Goal: Information Seeking & Learning: Learn about a topic

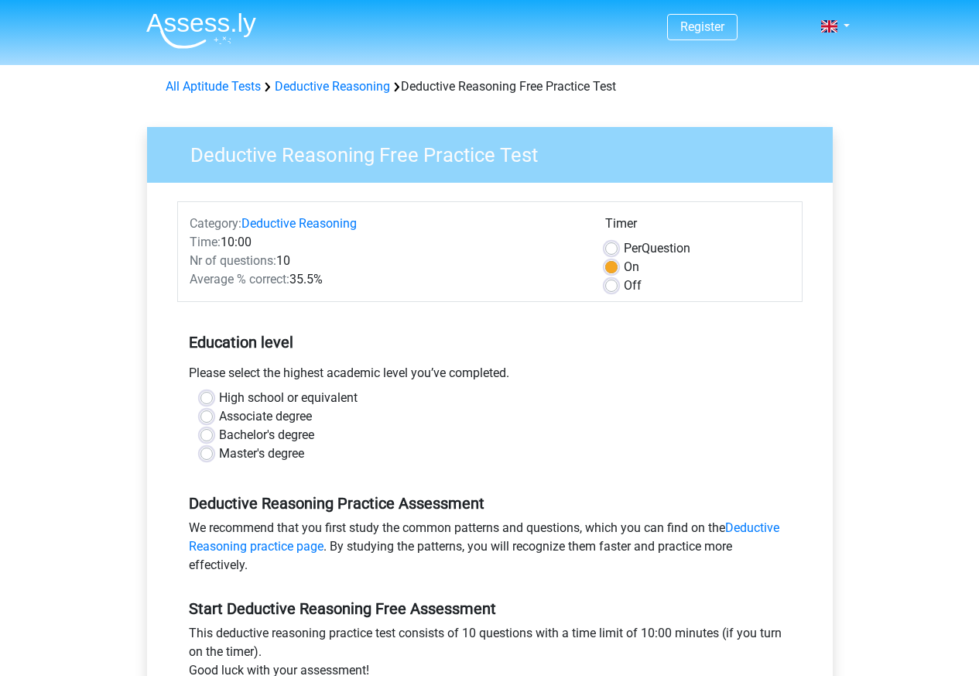
click at [219, 437] on label "Bachelor's degree" at bounding box center [266, 435] width 95 height 19
click at [203, 437] on input "Bachelor's degree" at bounding box center [206, 433] width 12 height 15
radio input "true"
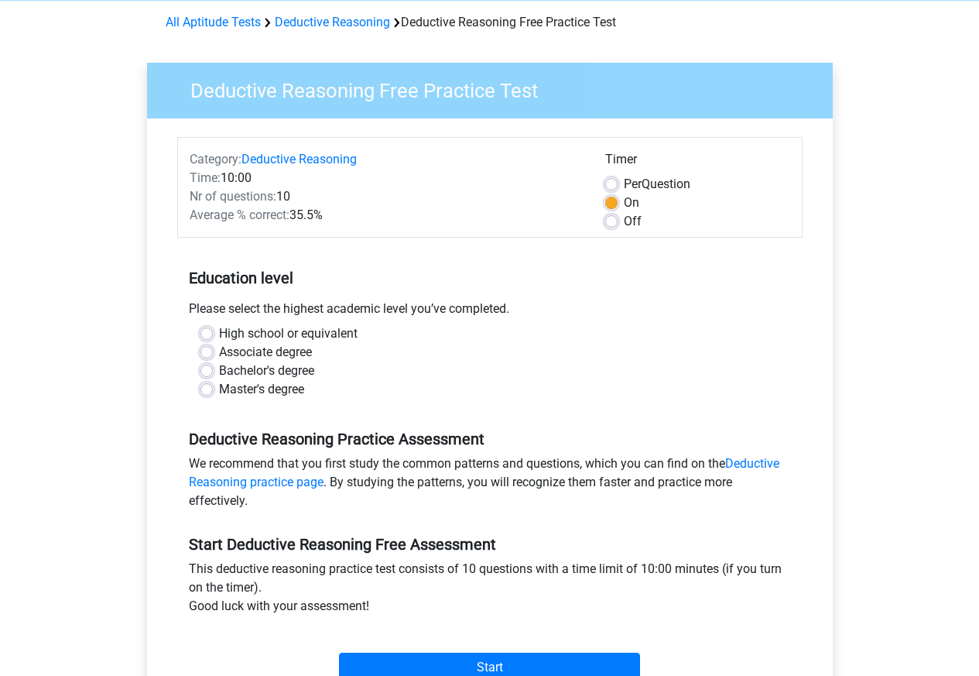
scroll to position [464, 0]
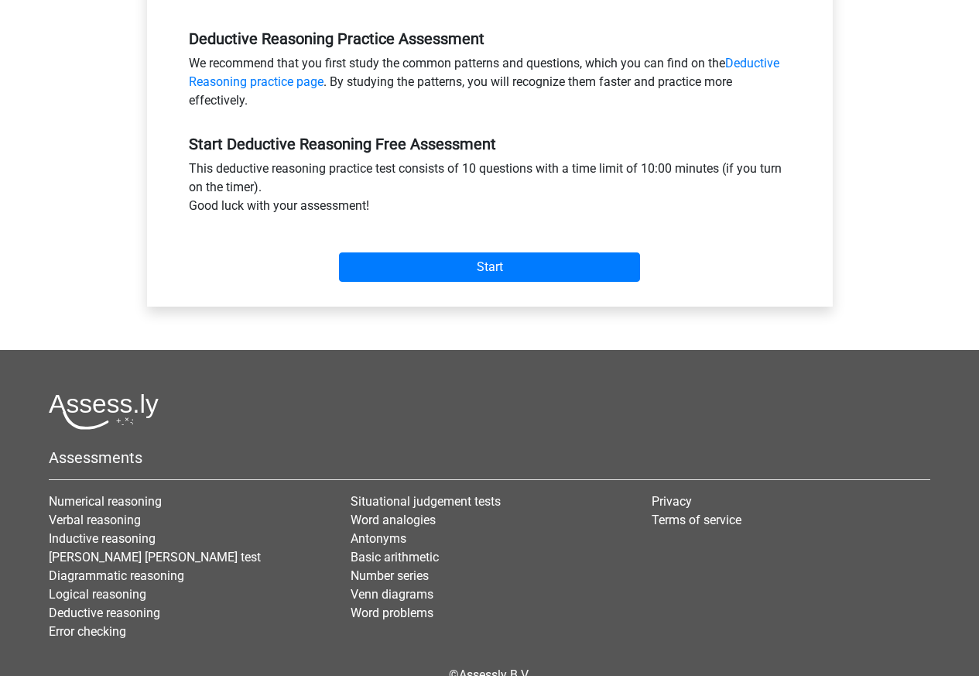
click at [477, 283] on div "Start" at bounding box center [489, 254] width 625 height 67
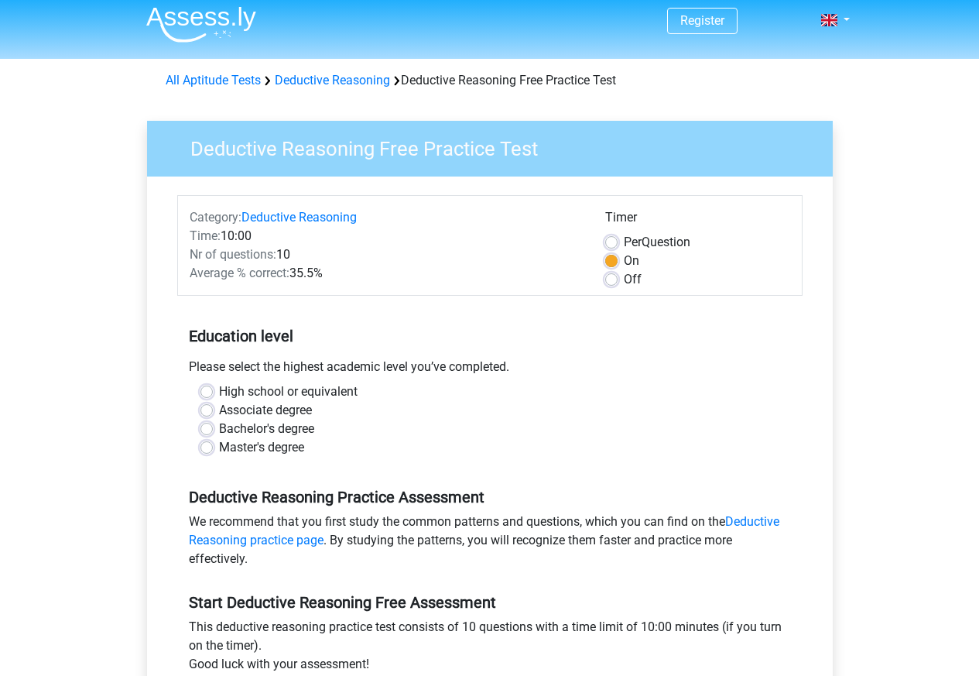
scroll to position [0, 0]
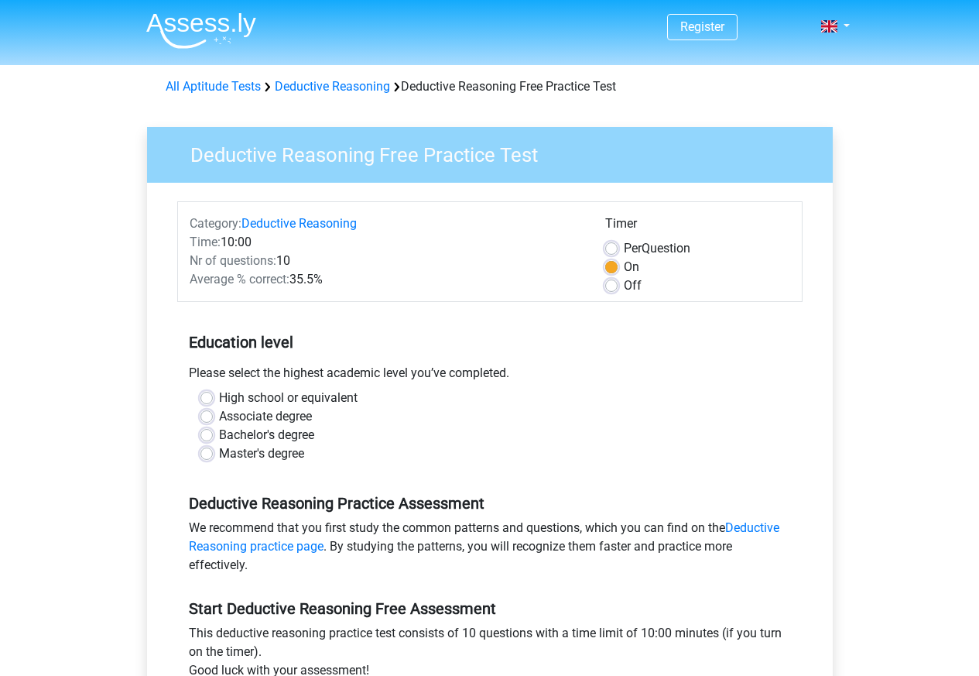
click at [219, 436] on label "Bachelor's degree" at bounding box center [266, 435] width 95 height 19
click at [202, 436] on input "Bachelor's degree" at bounding box center [206, 433] width 12 height 15
radio input "true"
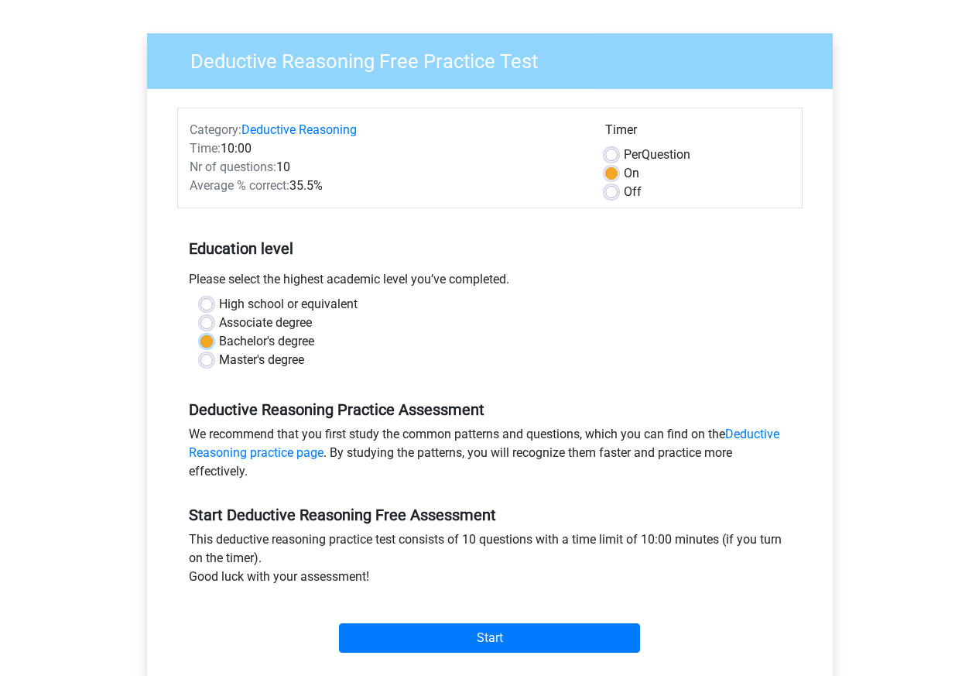
scroll to position [464, 0]
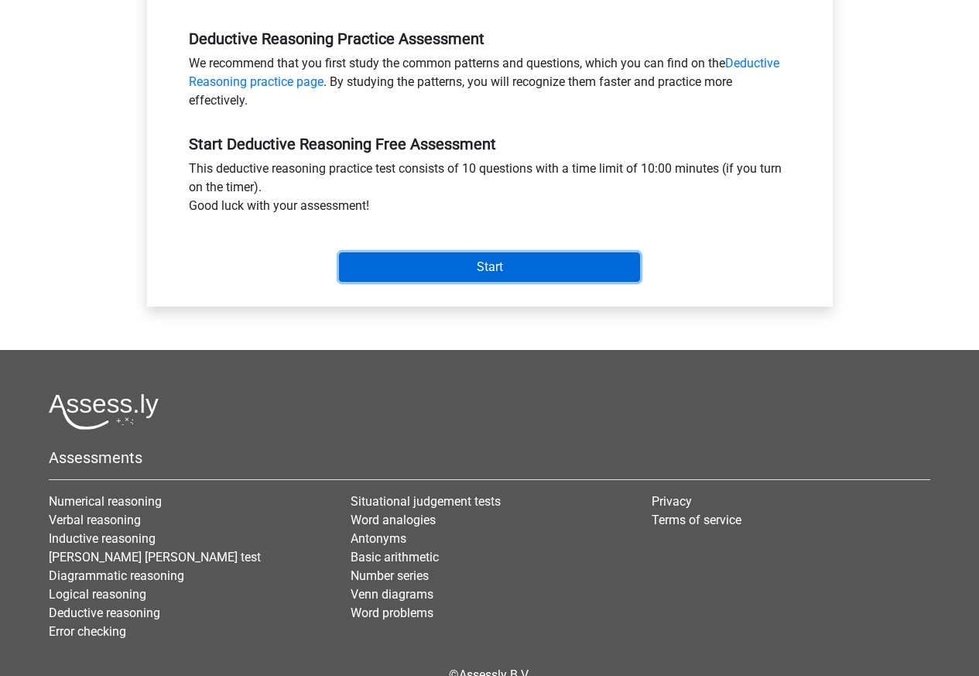
click at [485, 278] on input "Start" at bounding box center [489, 266] width 301 height 29
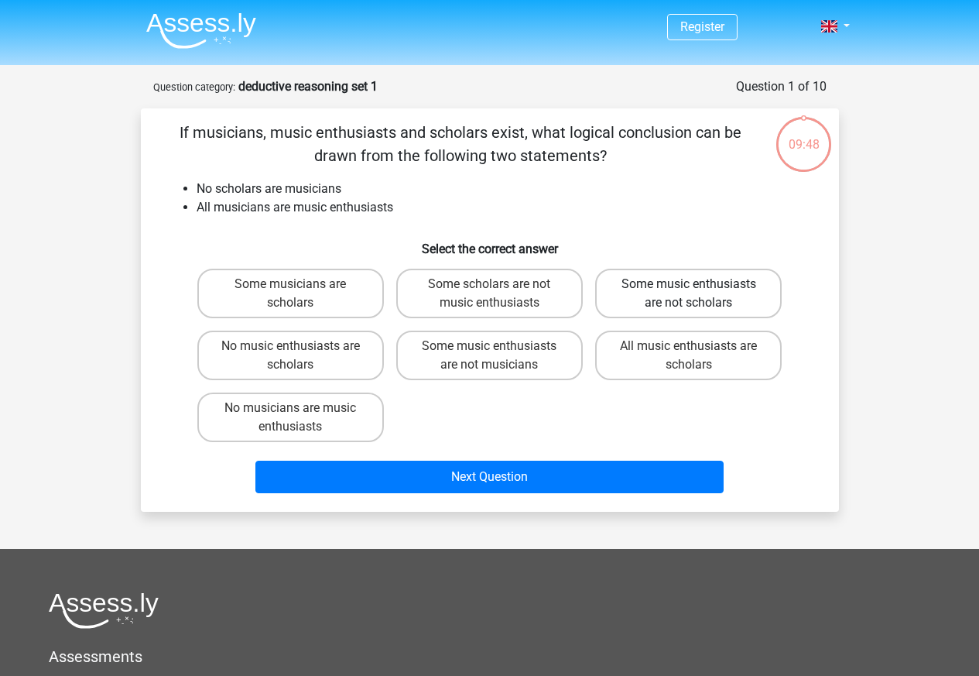
click at [654, 290] on label "Some music enthusiasts are not scholars" at bounding box center [688, 294] width 187 height 50
click at [689, 290] on input "Some music enthusiasts are not scholars" at bounding box center [694, 289] width 10 height 10
radio input "true"
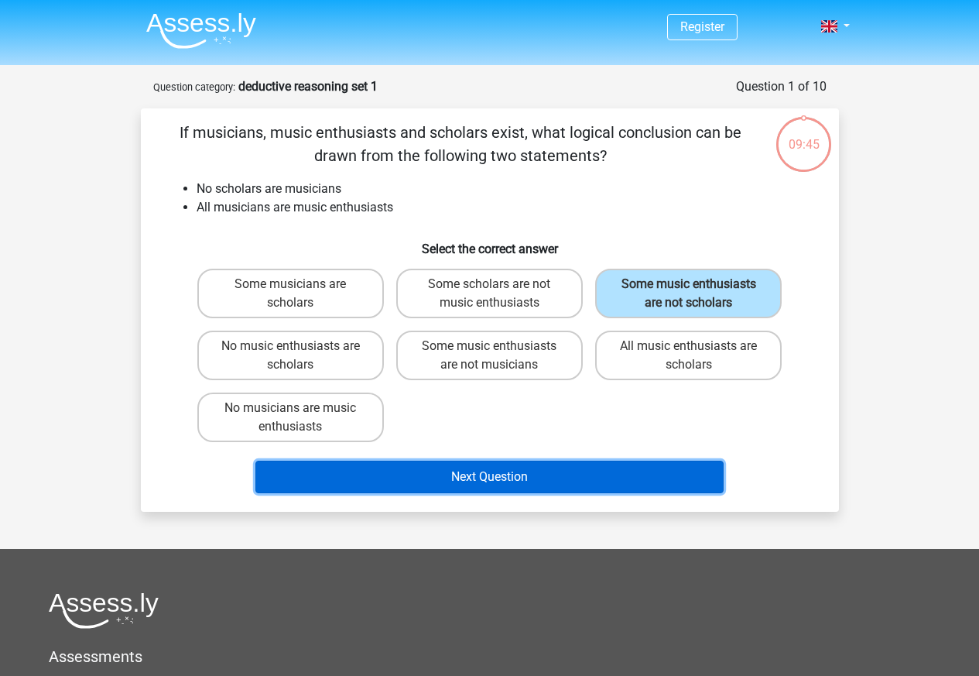
click at [472, 478] on button "Next Question" at bounding box center [489, 477] width 468 height 33
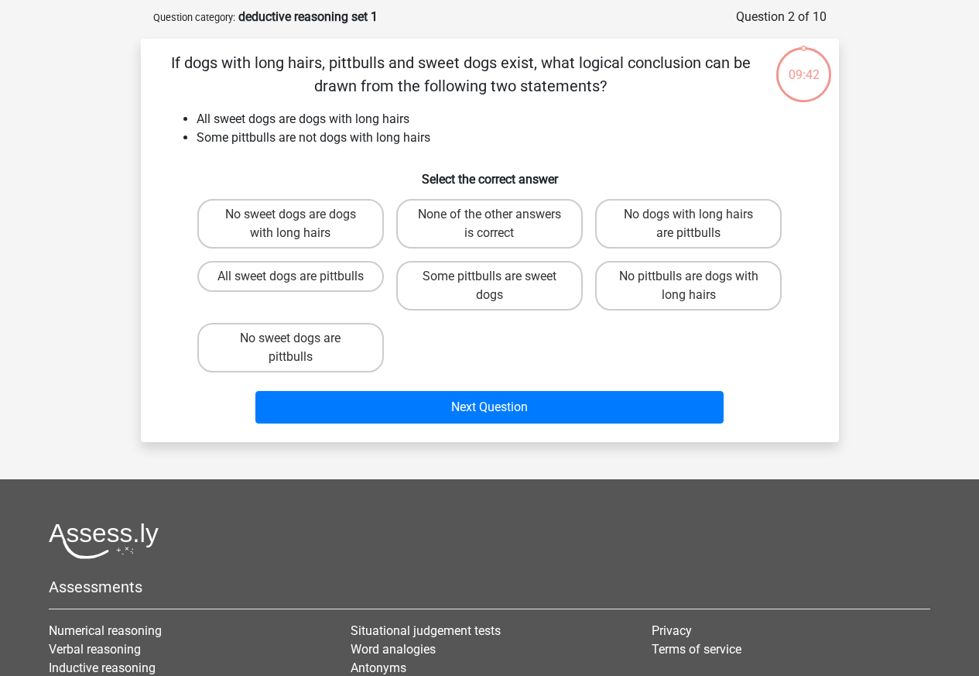
scroll to position [77, 0]
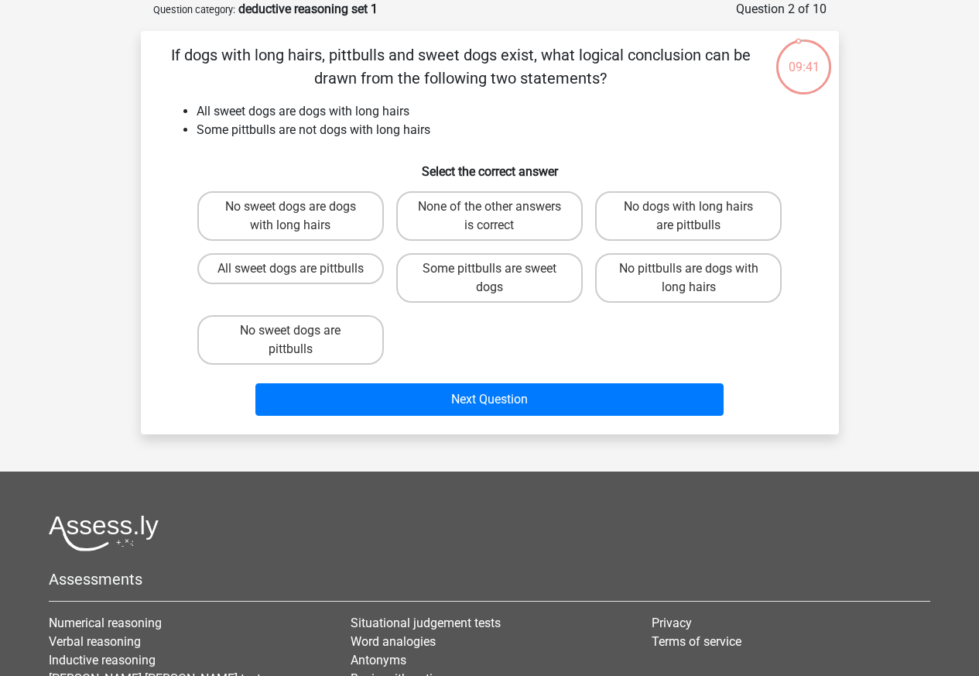
click at [465, 473] on footer "Assessments Numerical reasoning Verbal reasoning Inductive reasoning Watson gla…" at bounding box center [489, 675] width 979 height 409
click at [470, 224] on label "None of the other answers is correct" at bounding box center [489, 216] width 187 height 50
click at [489, 217] on input "None of the other answers is correct" at bounding box center [494, 212] width 10 height 10
radio input "true"
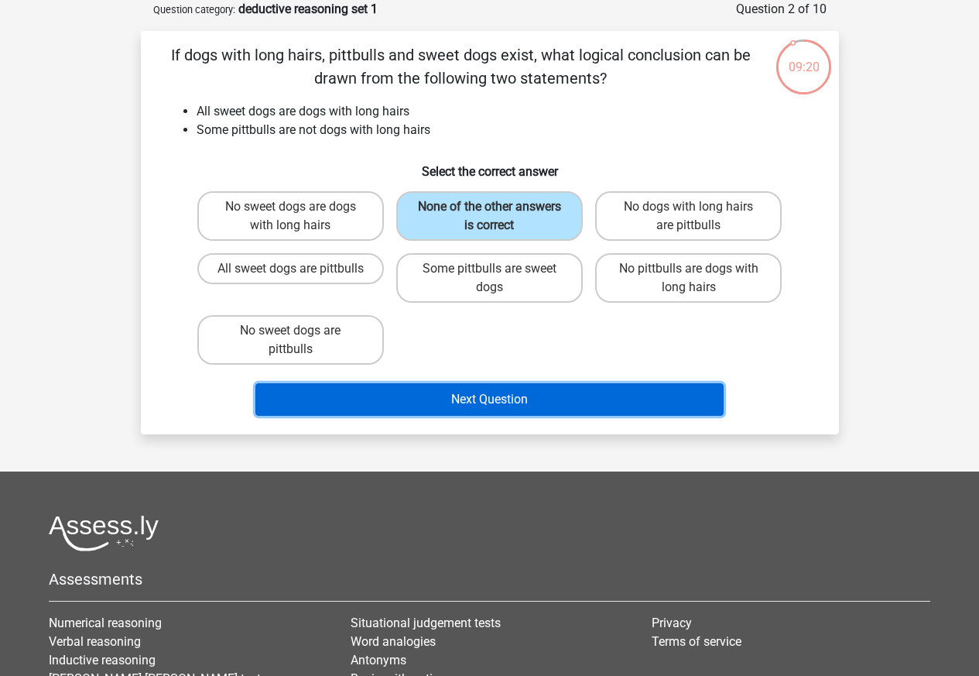
click at [472, 399] on button "Next Question" at bounding box center [489, 399] width 468 height 33
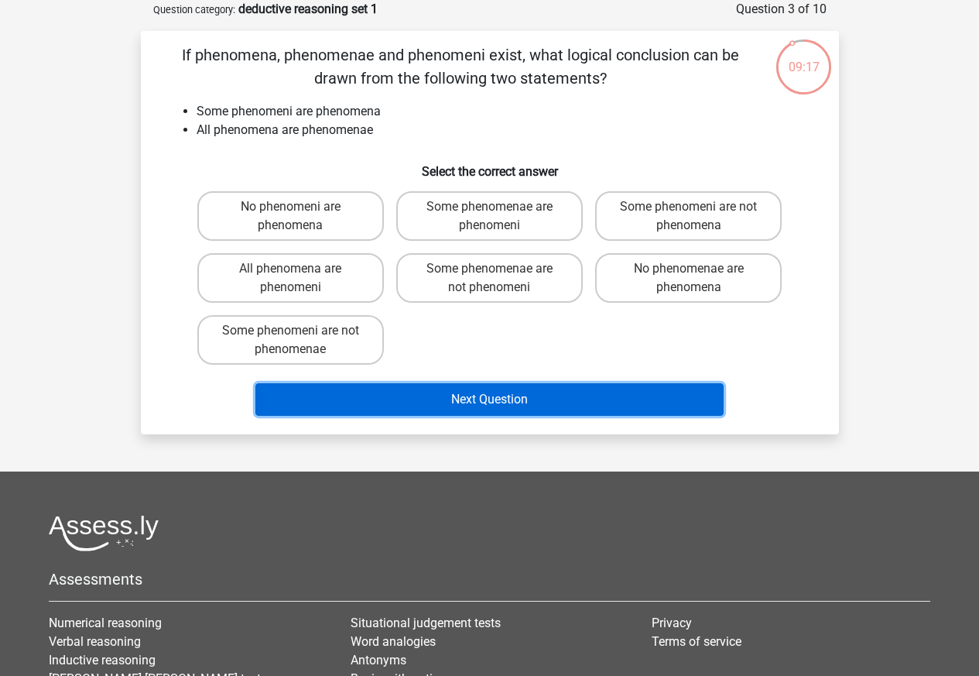
click at [472, 399] on button "Next Question" at bounding box center [489, 399] width 468 height 33
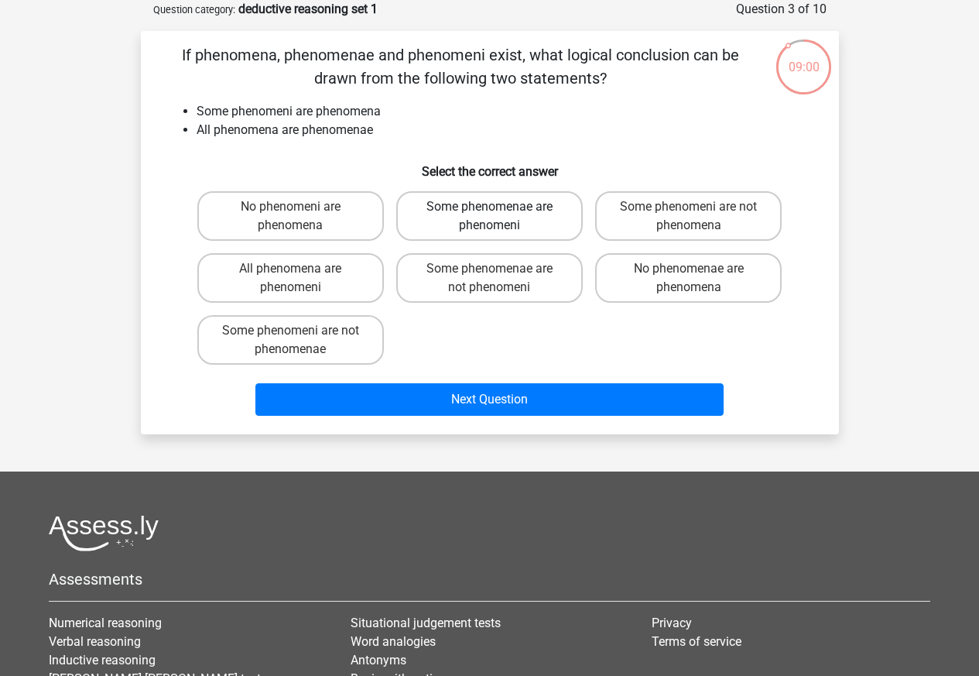
click at [454, 207] on label "Some phenomenae are phenomeni" at bounding box center [489, 216] width 187 height 50
click at [489, 207] on input "Some phenomenae are phenomeni" at bounding box center [494, 212] width 10 height 10
radio input "true"
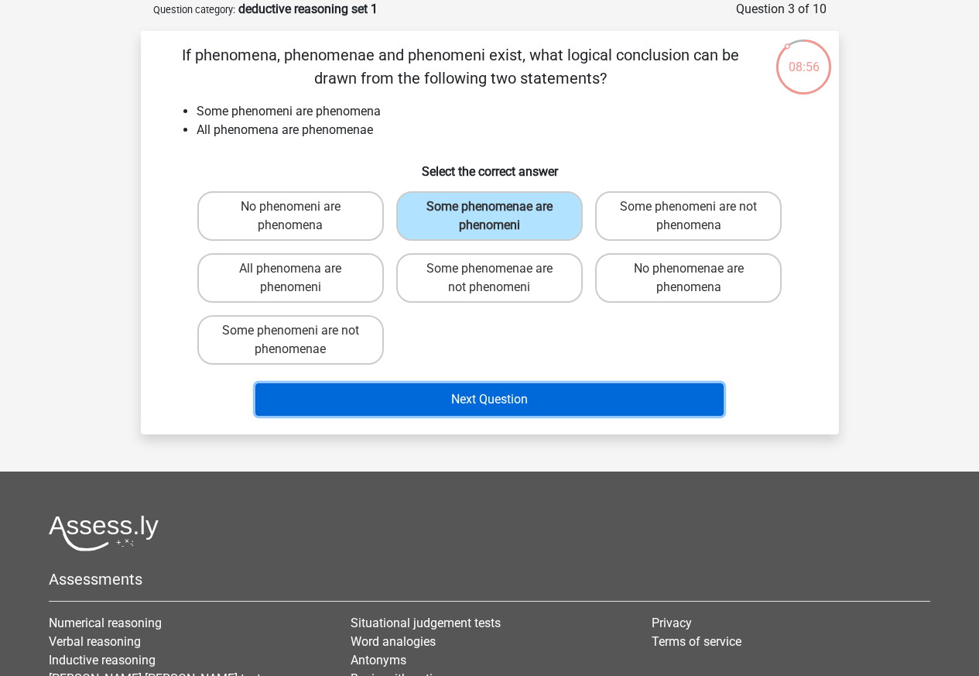
click at [469, 397] on button "Next Question" at bounding box center [489, 399] width 468 height 33
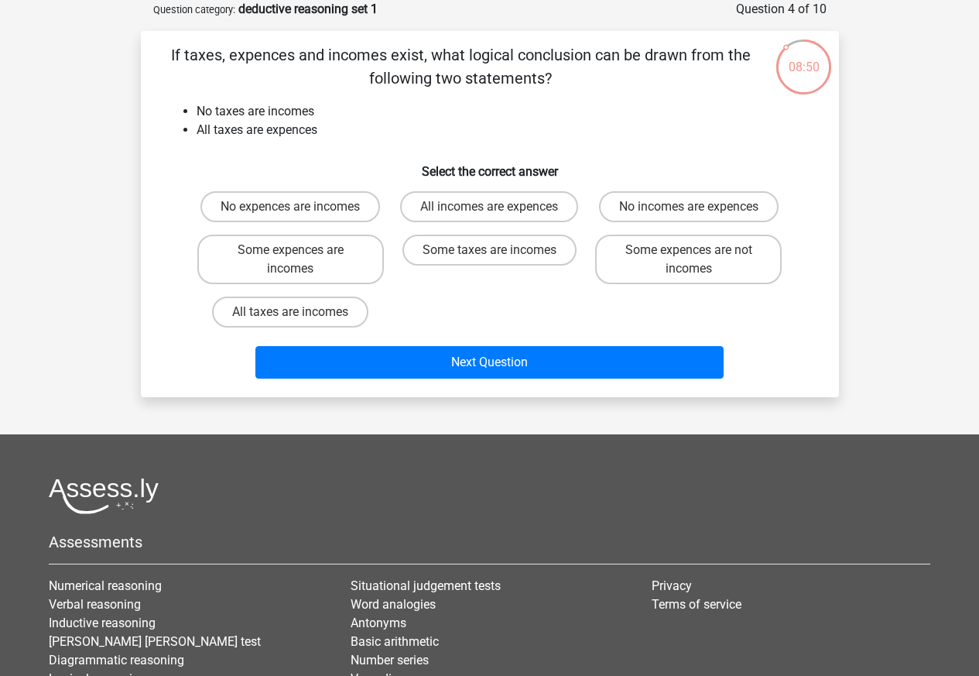
click at [468, 397] on div "Register Nederlands English" at bounding box center [489, 383] width 979 height 920
click at [676, 258] on label "Some expences are not incomes" at bounding box center [688, 260] width 187 height 50
click at [689, 258] on input "Some expences are not incomes" at bounding box center [694, 255] width 10 height 10
radio input "true"
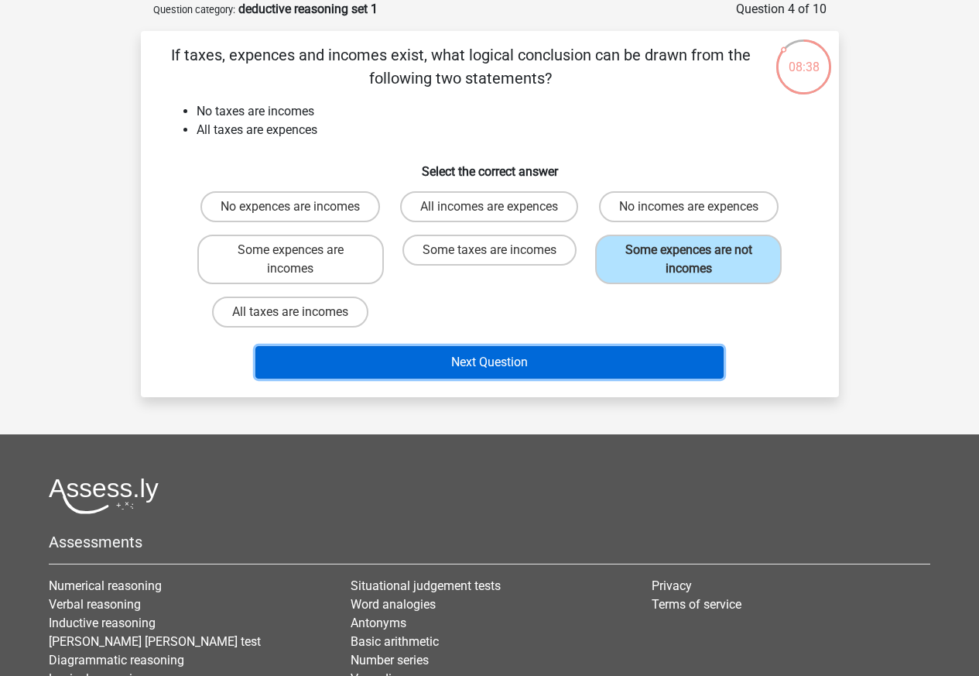
click at [473, 361] on button "Next Question" at bounding box center [489, 362] width 468 height 33
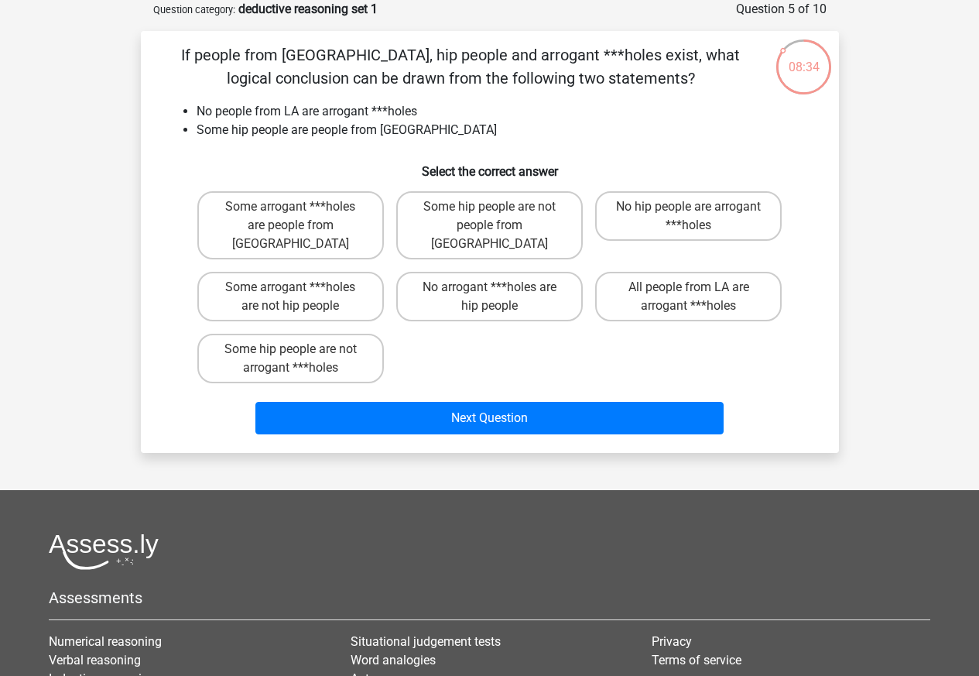
click at [471, 361] on div "Some arrogant ***holes are people from LA Some hip people are not people from L…" at bounding box center [490, 287] width 598 height 204
click at [292, 349] on input "Some hip people are not arrogant ***holes" at bounding box center [295, 354] width 10 height 10
radio input "true"
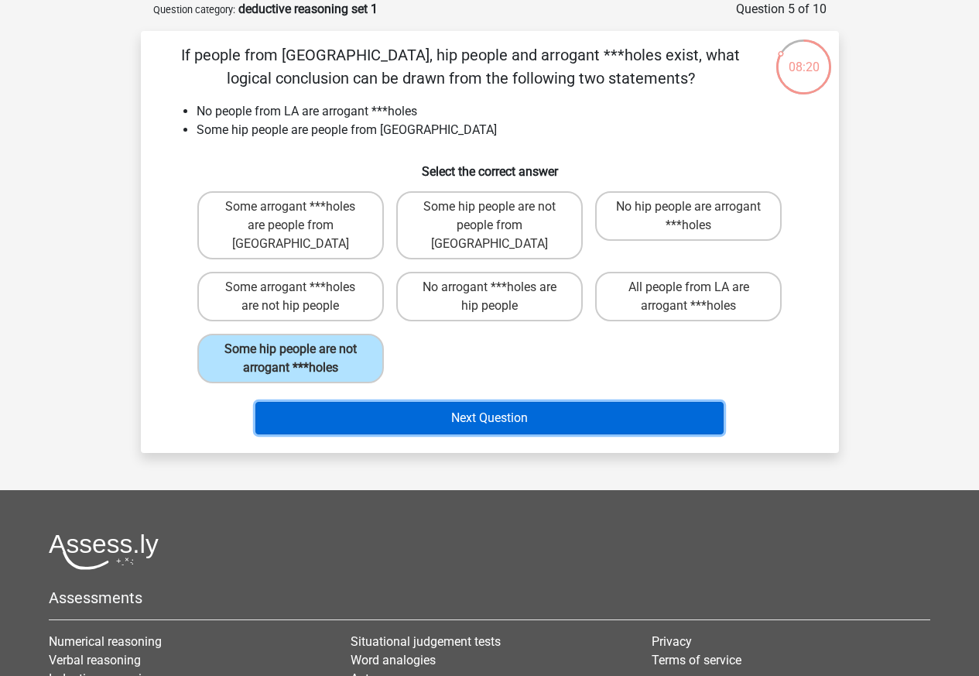
click at [475, 402] on button "Next Question" at bounding box center [489, 418] width 468 height 33
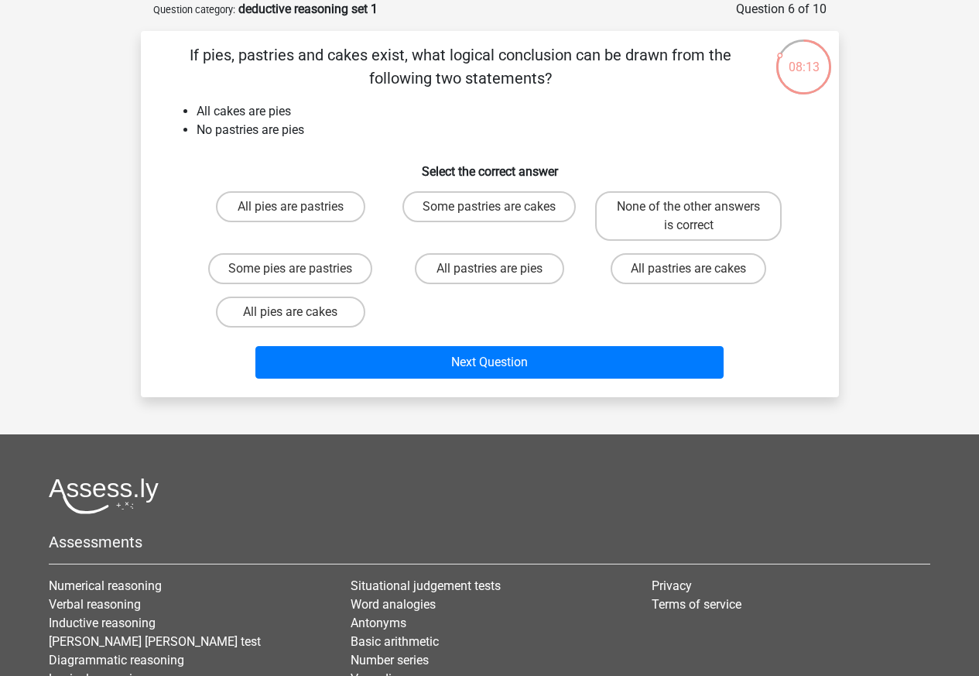
click at [472, 398] on div "Register Nederlands English" at bounding box center [489, 383] width 979 height 920
click at [671, 207] on label "None of the other answers is correct" at bounding box center [688, 216] width 187 height 50
click at [689, 207] on input "None of the other answers is correct" at bounding box center [694, 212] width 10 height 10
radio input "true"
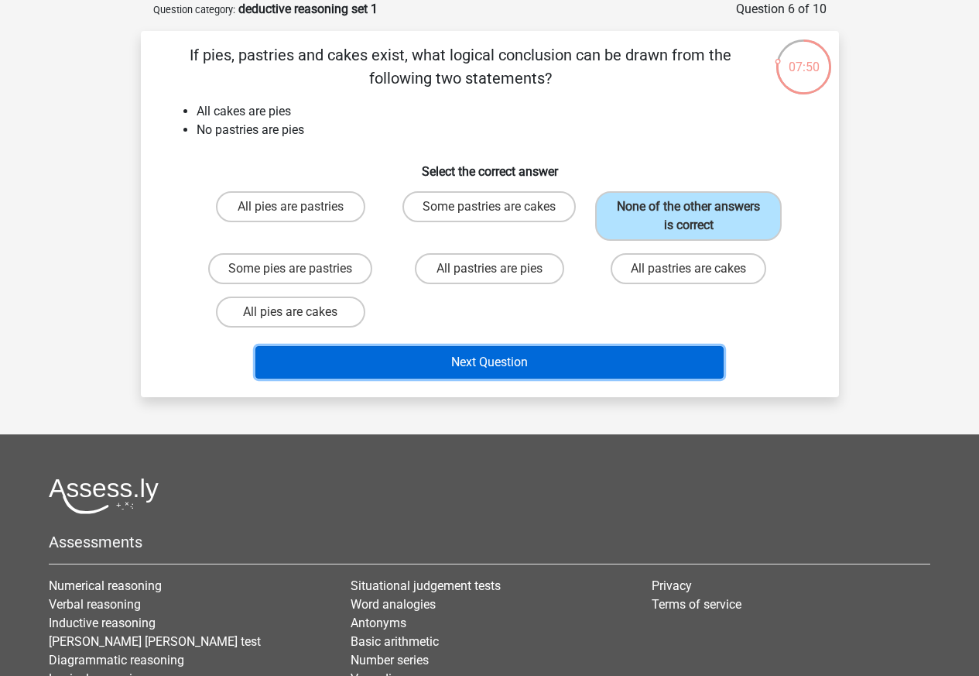
click at [471, 360] on button "Next Question" at bounding box center [489, 362] width 468 height 33
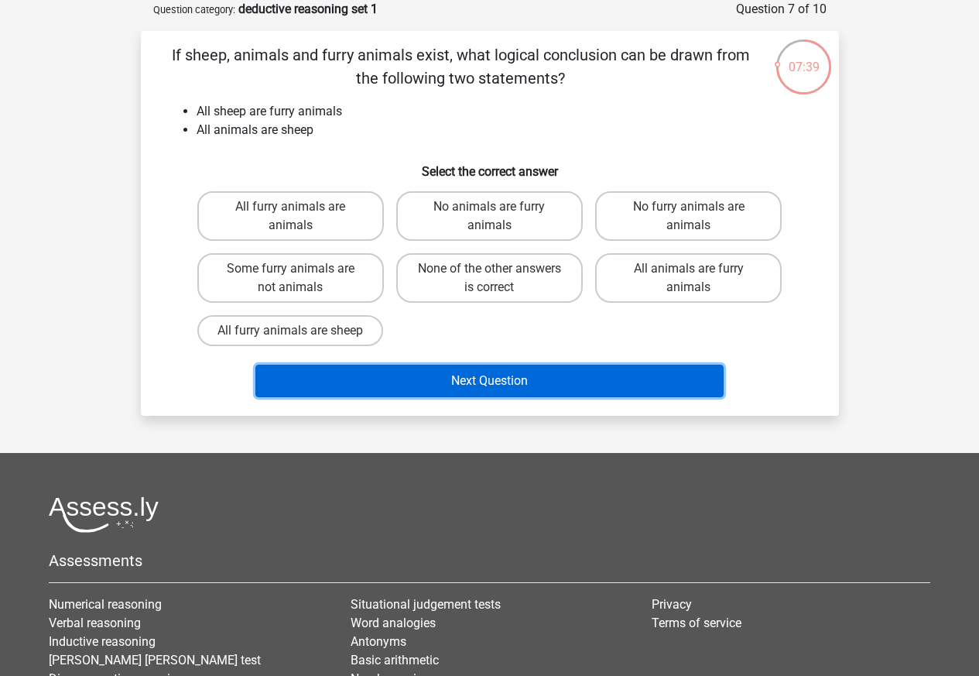
click at [472, 365] on button "Next Question" at bounding box center [489, 381] width 468 height 33
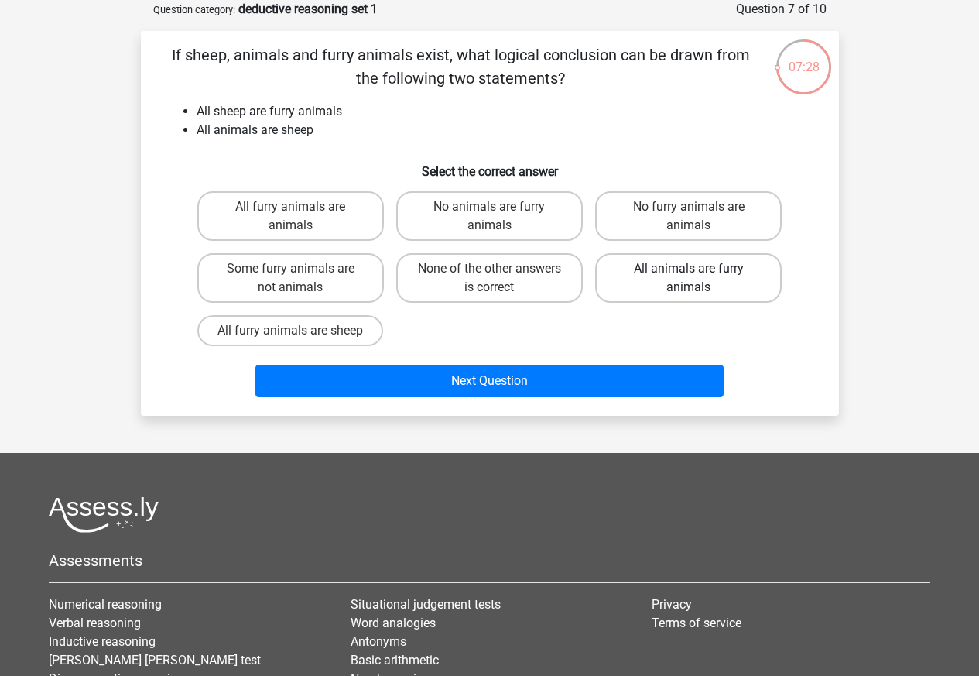
click at [673, 275] on label "All animals are furry animals" at bounding box center [688, 278] width 187 height 50
click at [689, 275] on input "All animals are furry animals" at bounding box center [694, 274] width 10 height 10
radio input "true"
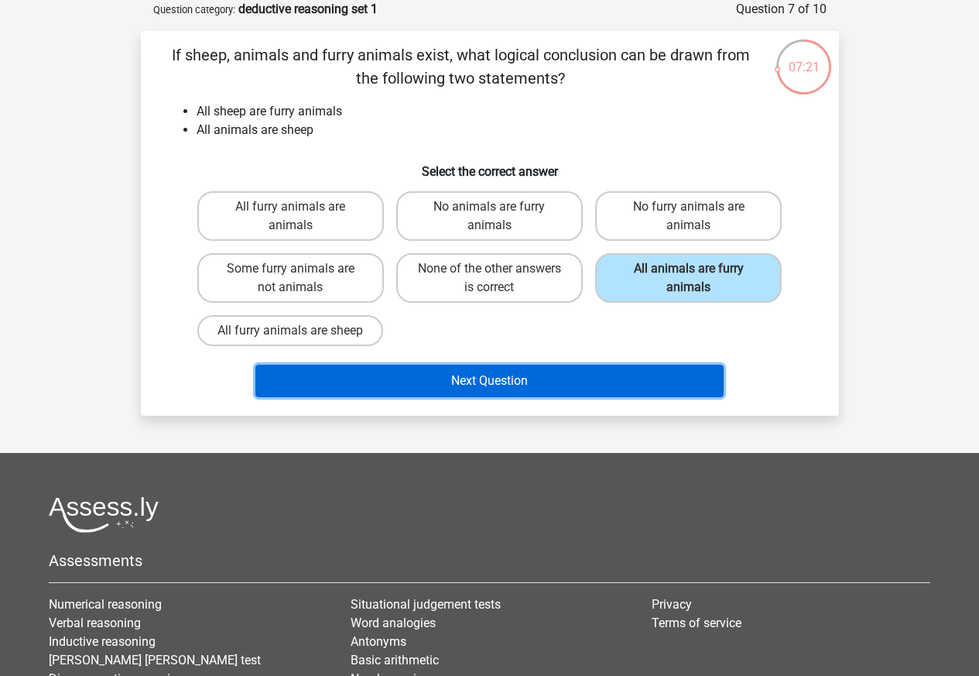
click at [472, 380] on button "Next Question" at bounding box center [489, 381] width 468 height 33
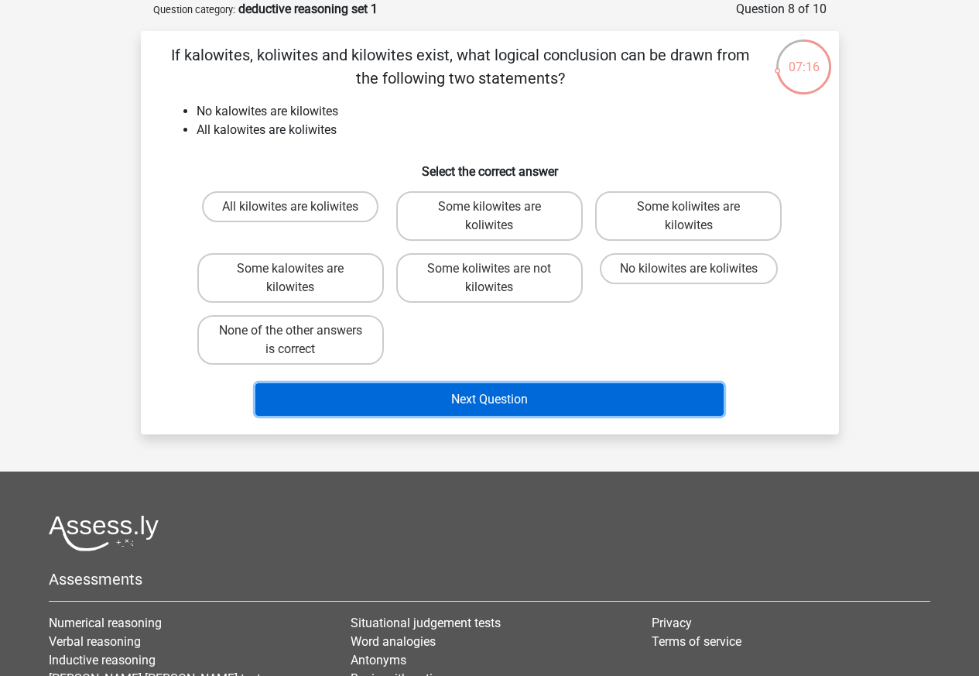
click at [472, 383] on button "Next Question" at bounding box center [489, 399] width 468 height 33
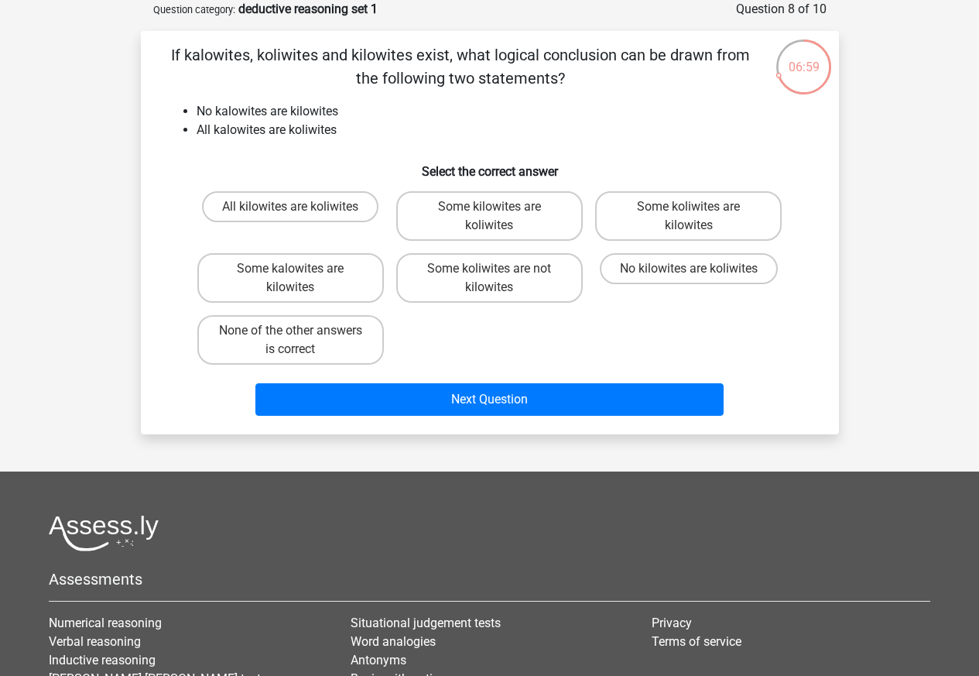
click at [499, 273] on input "Some koliwites are not kilowites" at bounding box center [494, 274] width 10 height 10
radio input "true"
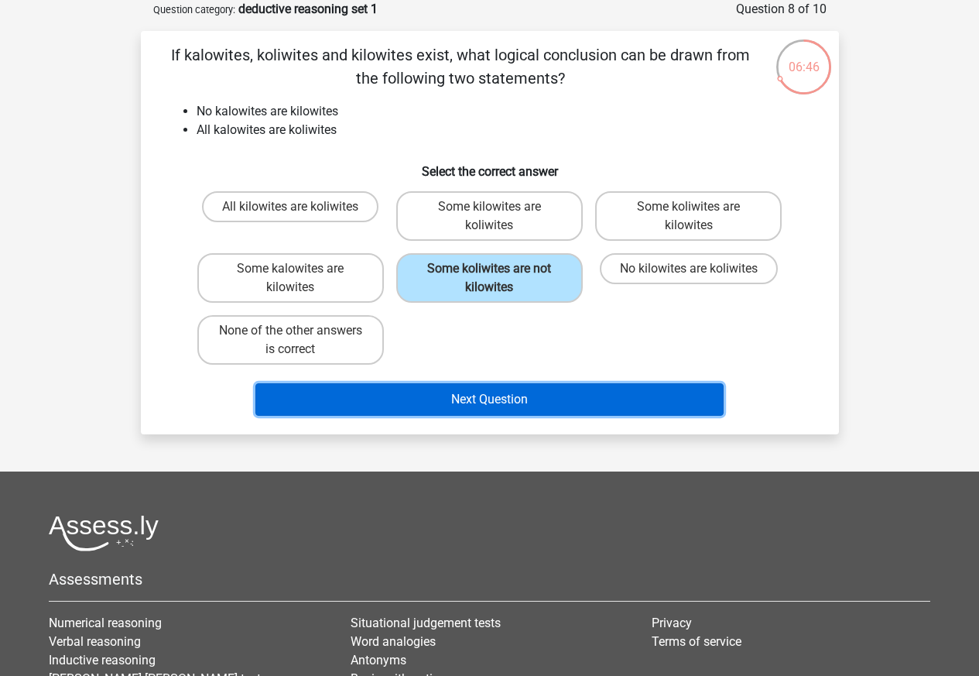
click at [471, 396] on button "Next Question" at bounding box center [489, 399] width 468 height 33
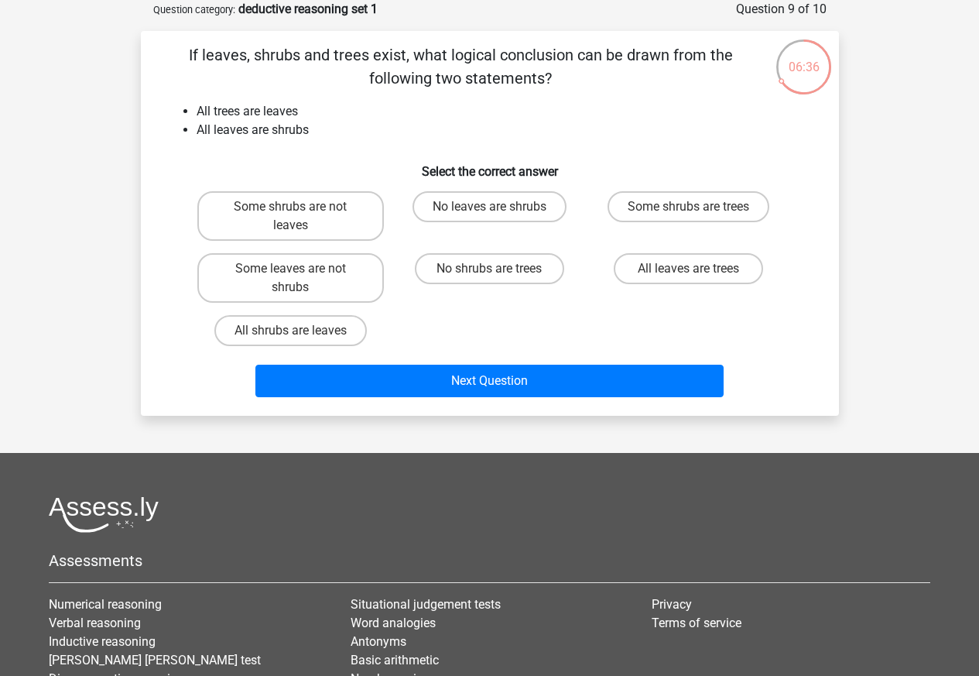
click at [470, 396] on div "Next Question" at bounding box center [490, 384] width 598 height 39
click at [675, 206] on label "Some shrubs are trees" at bounding box center [689, 206] width 162 height 31
click at [689, 207] on input "Some shrubs are trees" at bounding box center [694, 212] width 10 height 10
radio input "true"
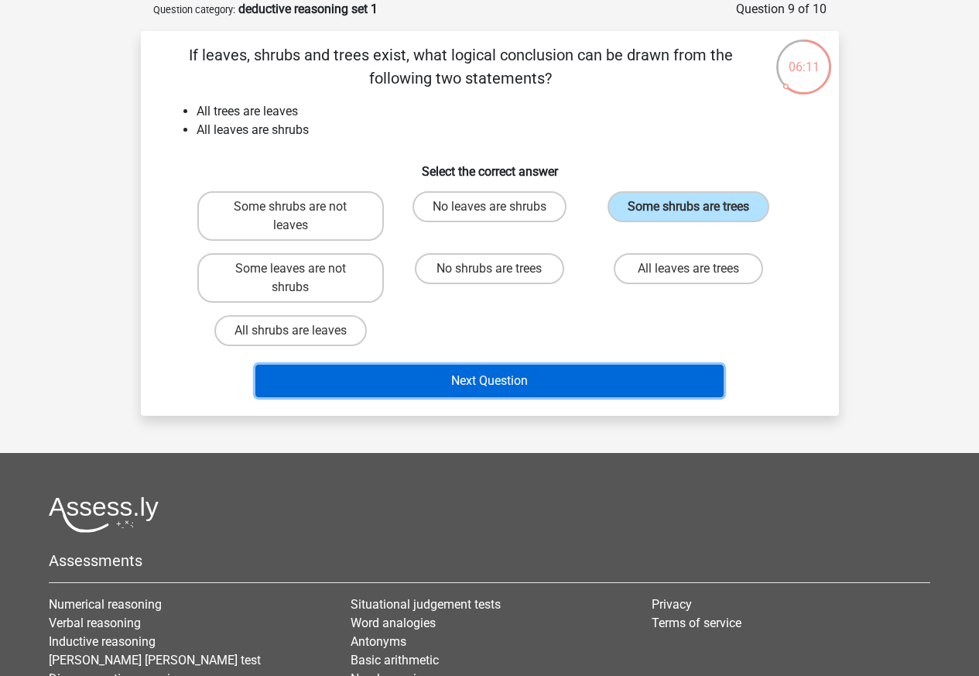
click at [470, 380] on button "Next Question" at bounding box center [489, 381] width 468 height 33
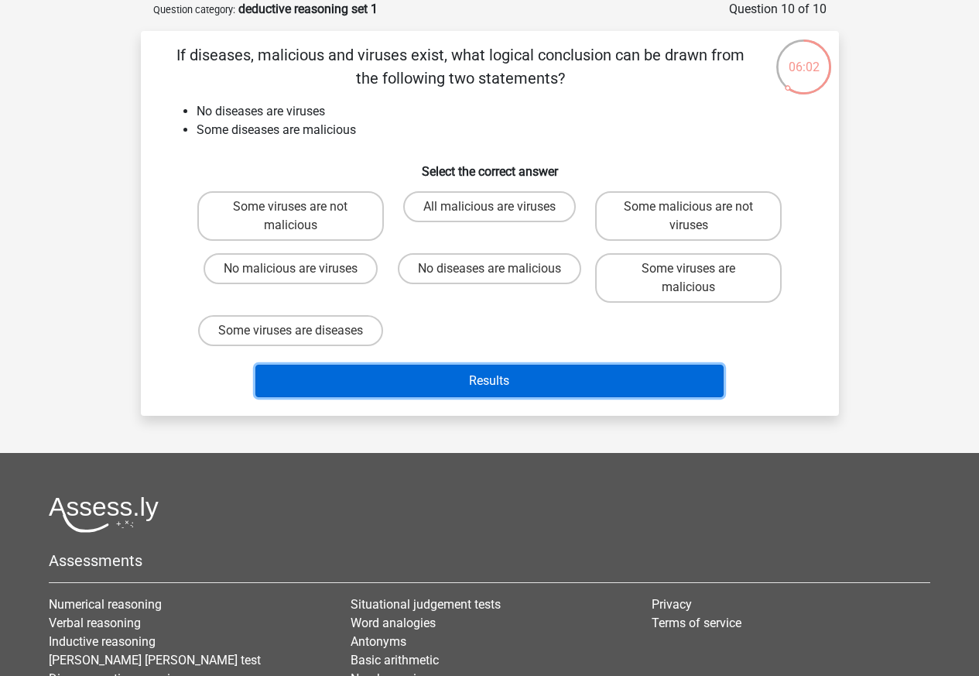
click at [470, 380] on button "Results" at bounding box center [489, 381] width 468 height 33
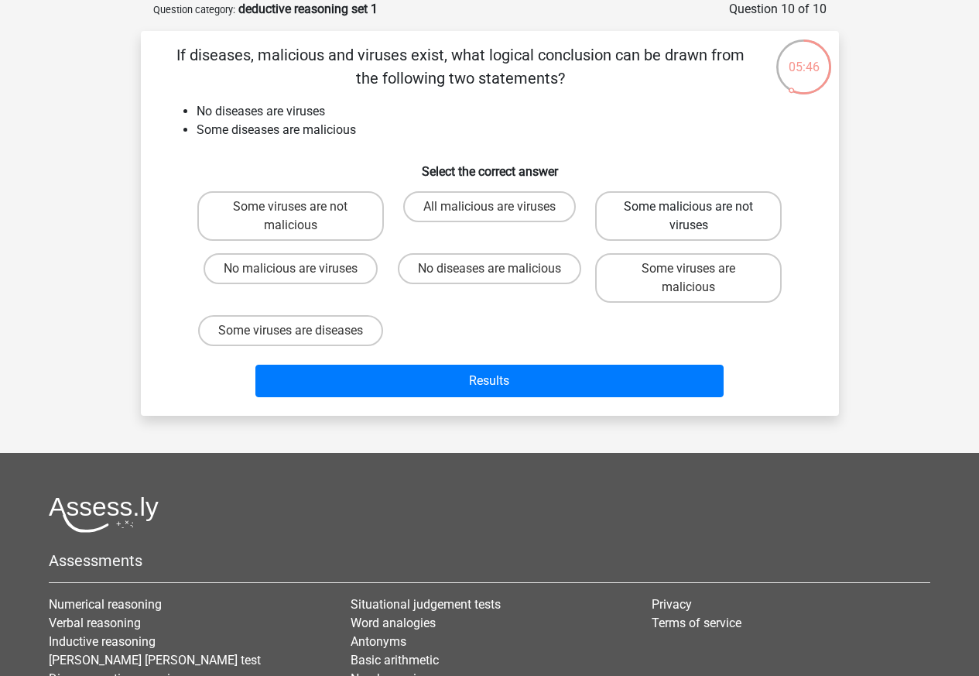
click at [670, 210] on label "Some malicious are not viruses" at bounding box center [688, 216] width 187 height 50
click at [689, 210] on input "Some malicious are not viruses" at bounding box center [694, 212] width 10 height 10
radio input "true"
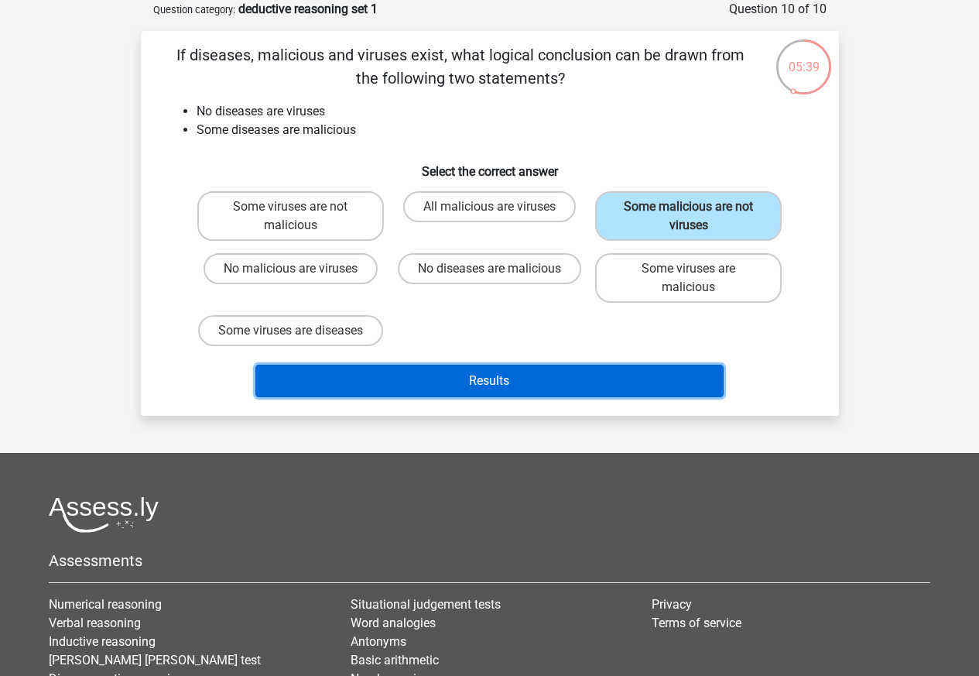
click at [473, 379] on button "Results" at bounding box center [489, 381] width 468 height 33
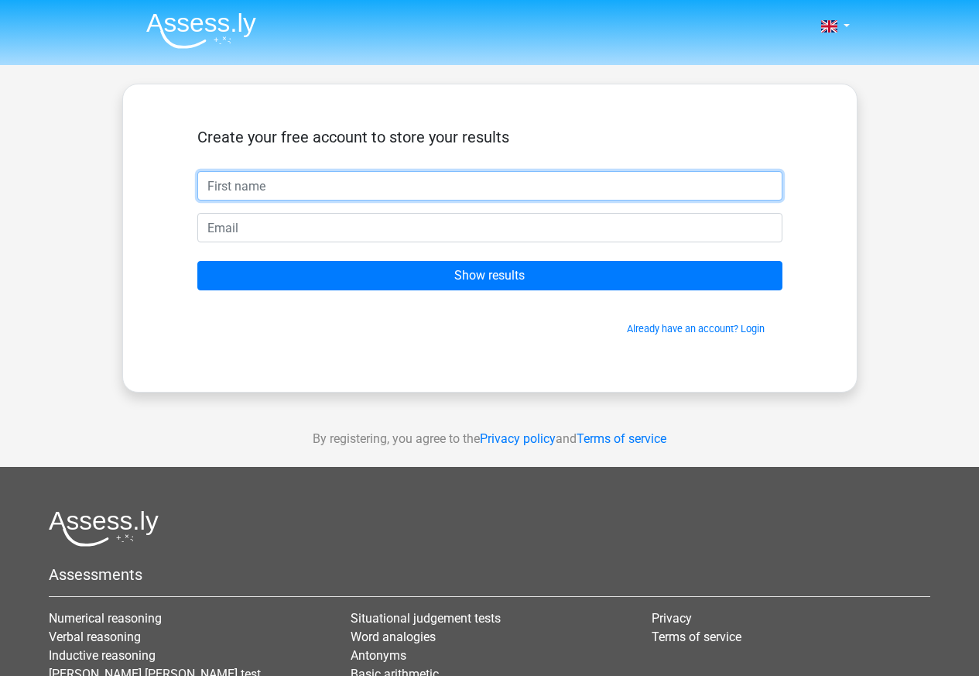
click at [265, 186] on input "text" at bounding box center [489, 185] width 585 height 29
paste input "NAME"
type input "NAME"
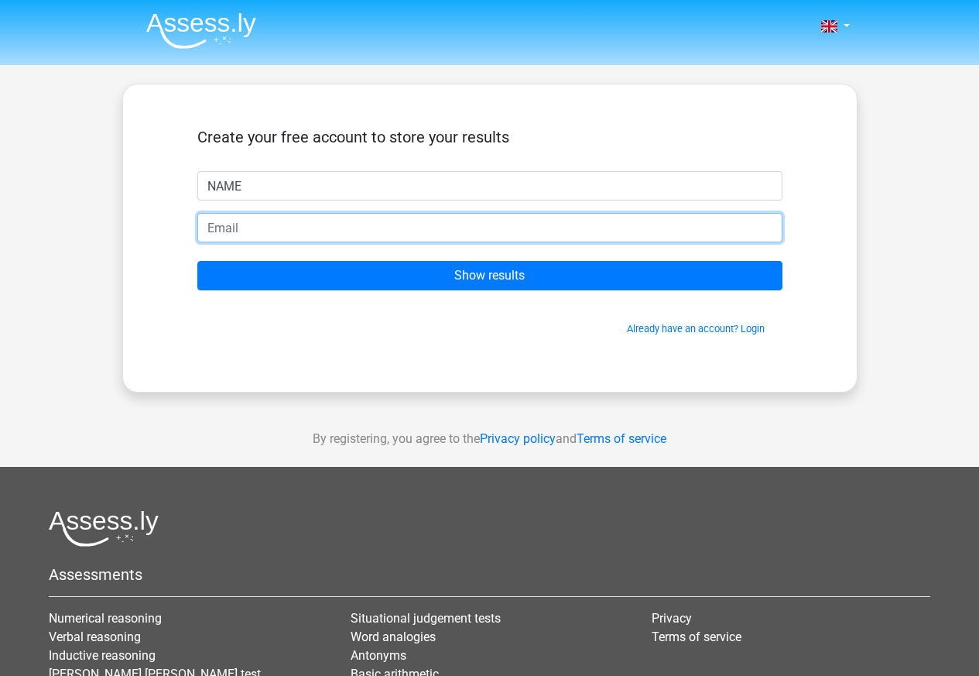
click at [258, 228] on input "email" at bounding box center [489, 227] width 585 height 29
paste input "MINDLESSS55555@gmail.com"
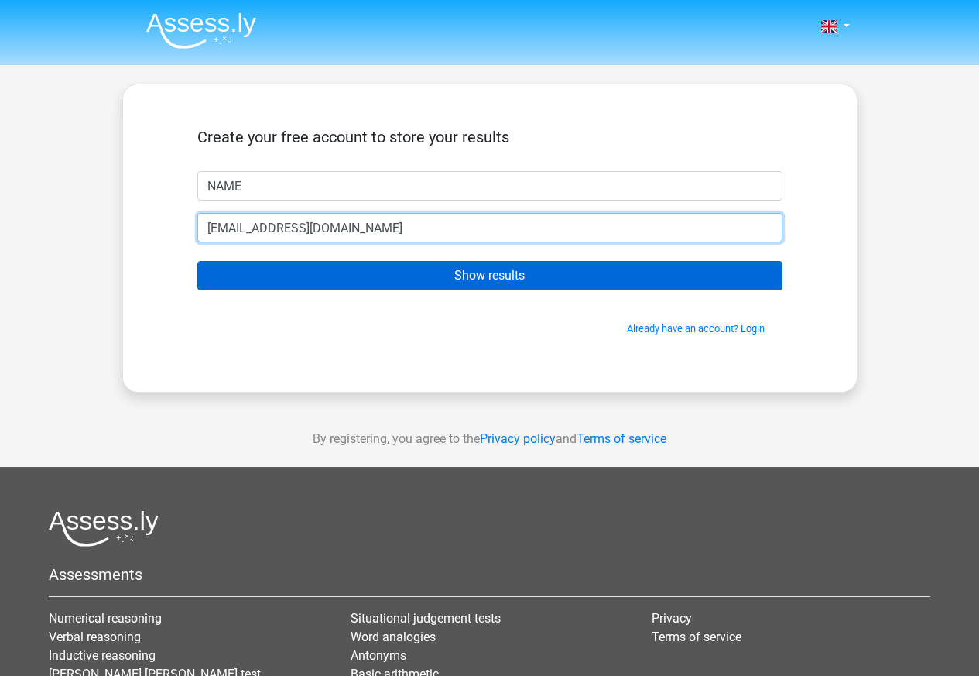
type input "MINDLESSS55555@gmail.com"
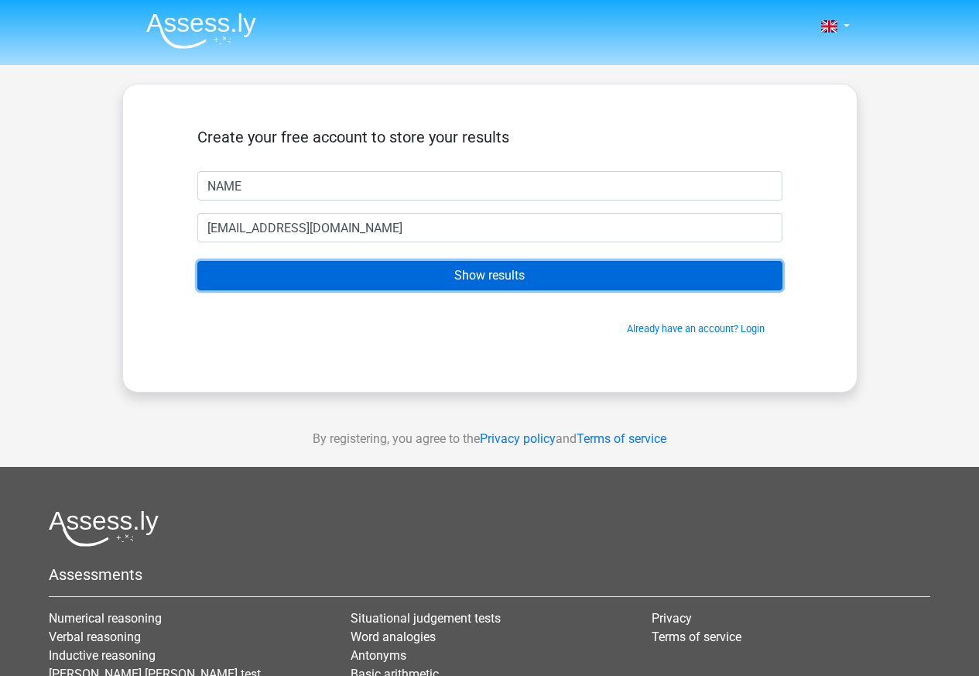
click at [481, 278] on input "Show results" at bounding box center [489, 275] width 585 height 29
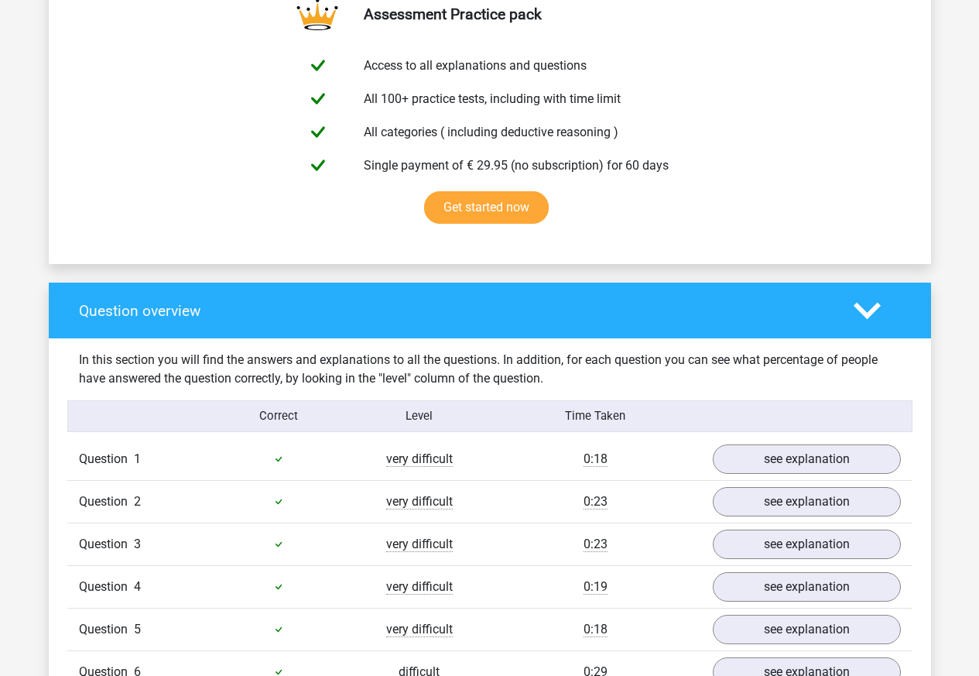
scroll to position [1022, 0]
